Goal: Navigation & Orientation: Find specific page/section

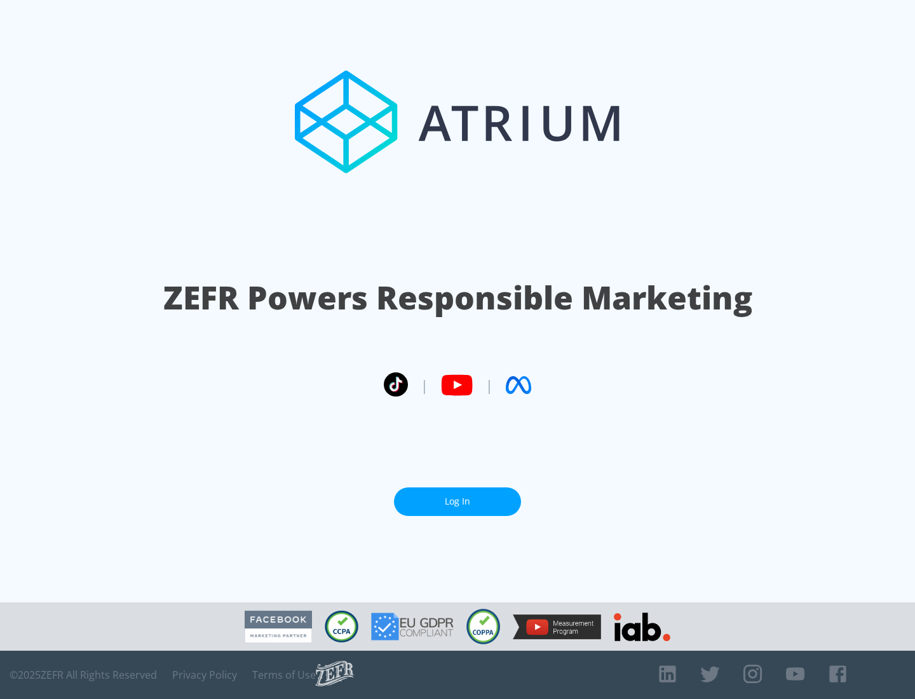
click at [458, 501] on link "Log In" at bounding box center [457, 501] width 127 height 29
